Goal: Navigation & Orientation: Understand site structure

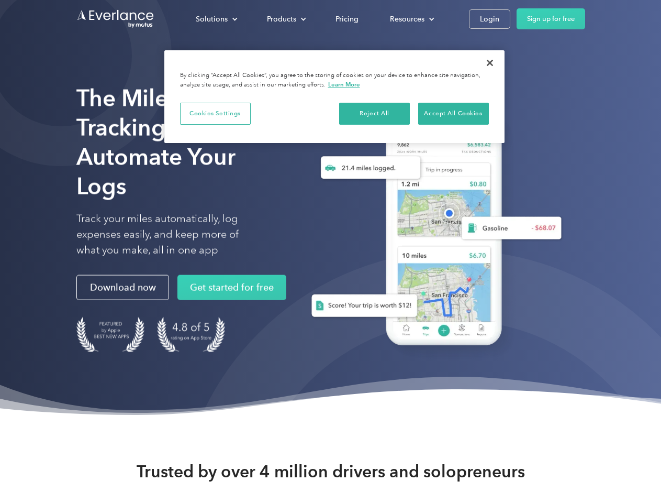
click at [216, 19] on div "Solutions" at bounding box center [212, 19] width 32 height 13
click at [285, 19] on div "Products" at bounding box center [281, 19] width 29 height 13
click at [411, 19] on div "Resources" at bounding box center [407, 19] width 35 height 13
click at [215, 113] on button "Cookies Settings" at bounding box center [215, 114] width 71 height 22
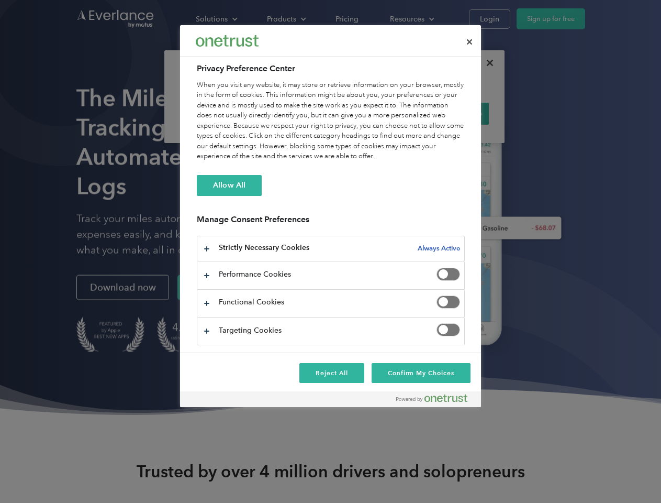
click at [375, 113] on div "When you visit any website, it may store or retrieve information on your browse…" at bounding box center [331, 121] width 268 height 82
click at [453, 113] on div "When you visit any website, it may store or retrieve information on your browse…" at bounding box center [331, 121] width 268 height 82
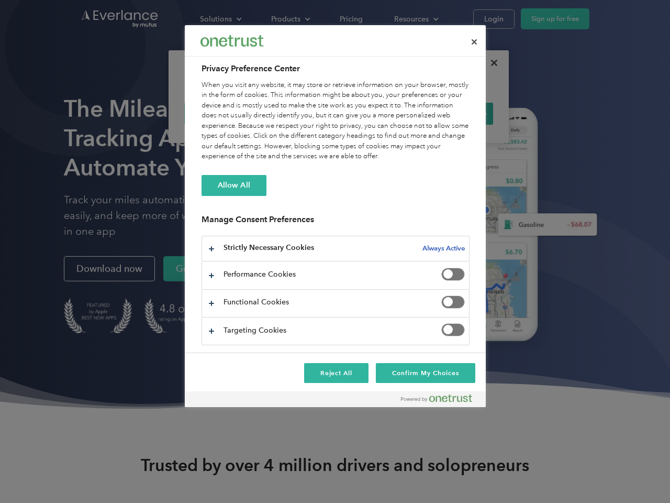
click at [490, 63] on div at bounding box center [335, 251] width 670 height 503
